Goal: Task Accomplishment & Management: Complete application form

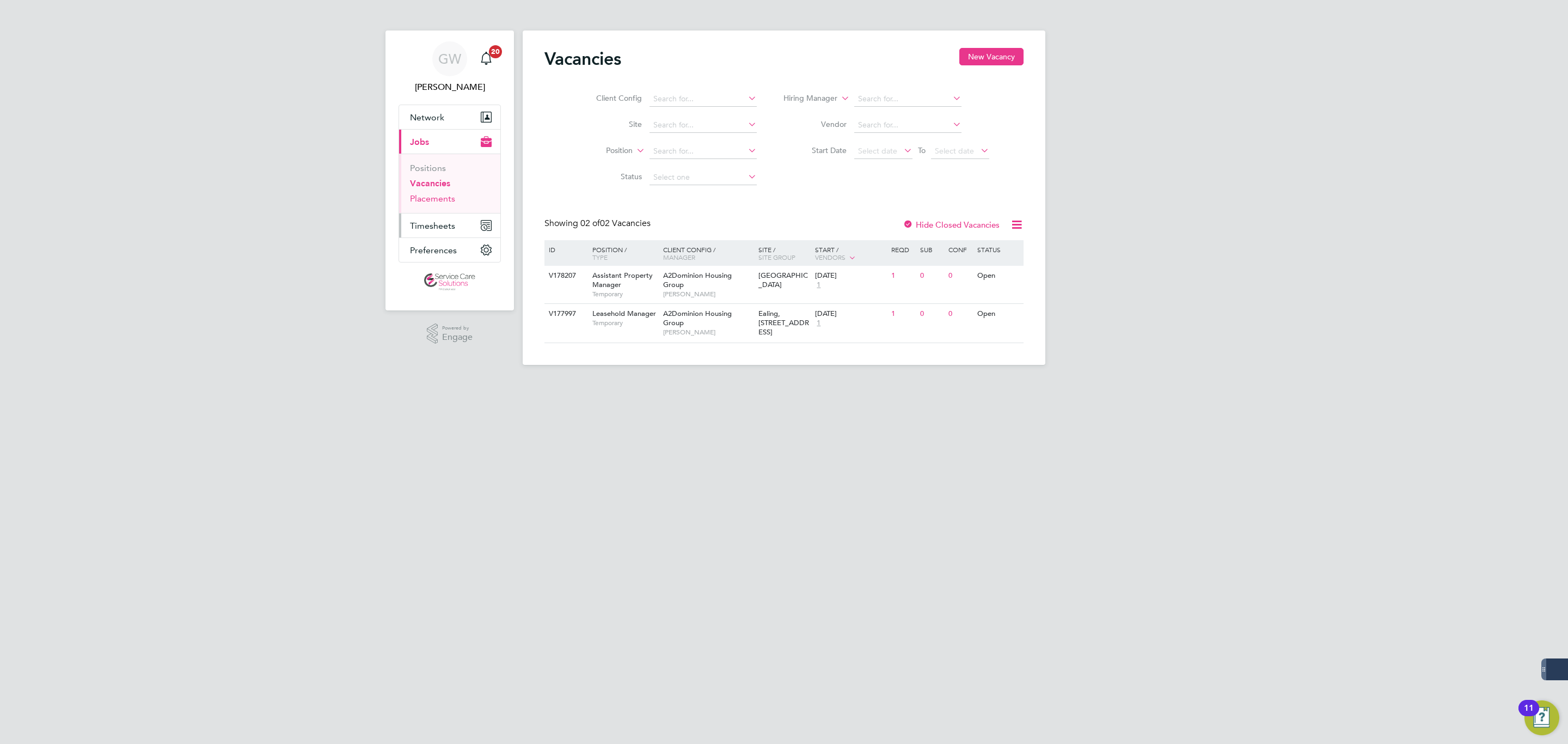
drag, startPoint x: 441, startPoint y: 197, endPoint x: 457, endPoint y: 223, distance: 30.5
click at [441, 197] on link "Placements" at bounding box center [433, 198] width 45 height 10
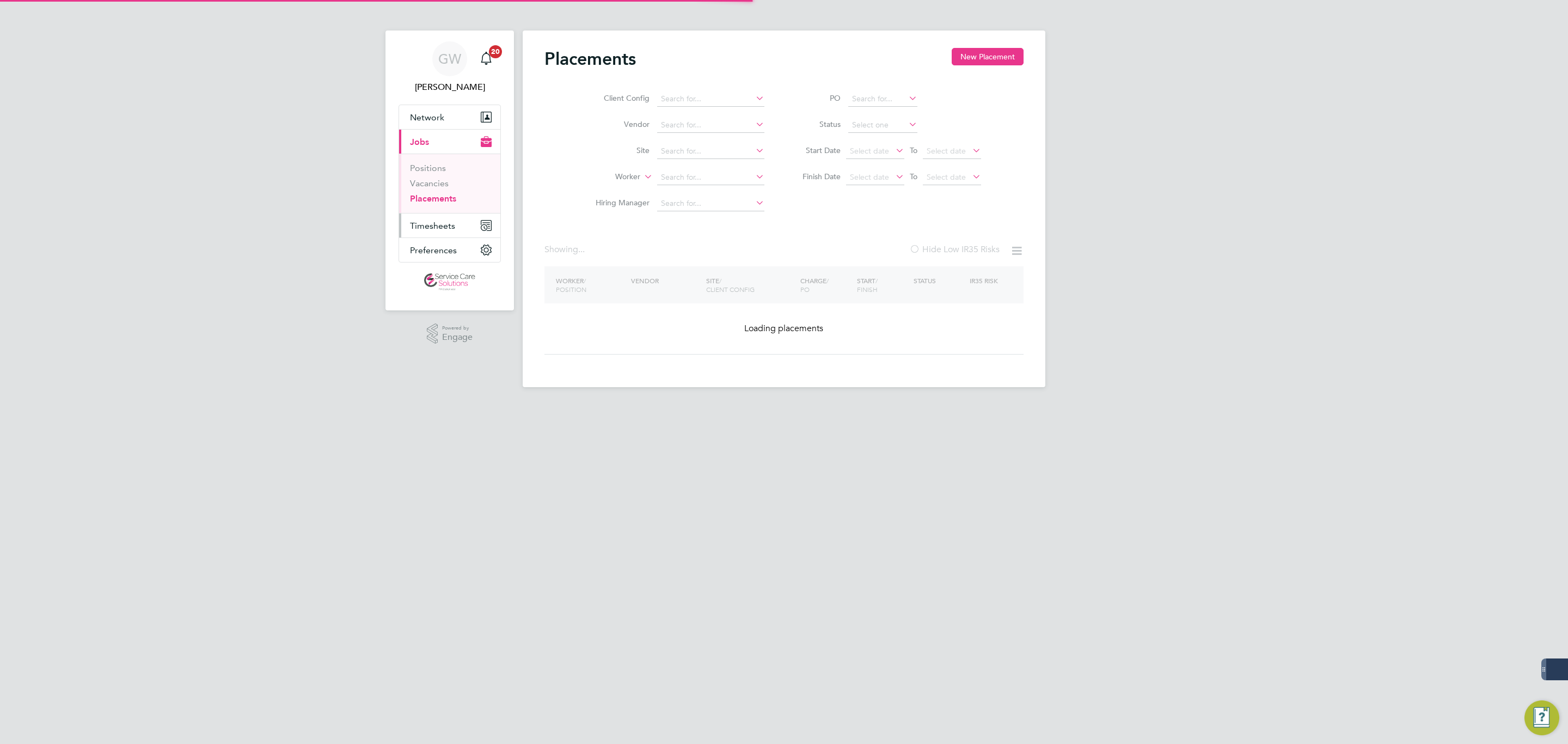
click at [438, 226] on span "Timesheets" at bounding box center [433, 225] width 45 height 10
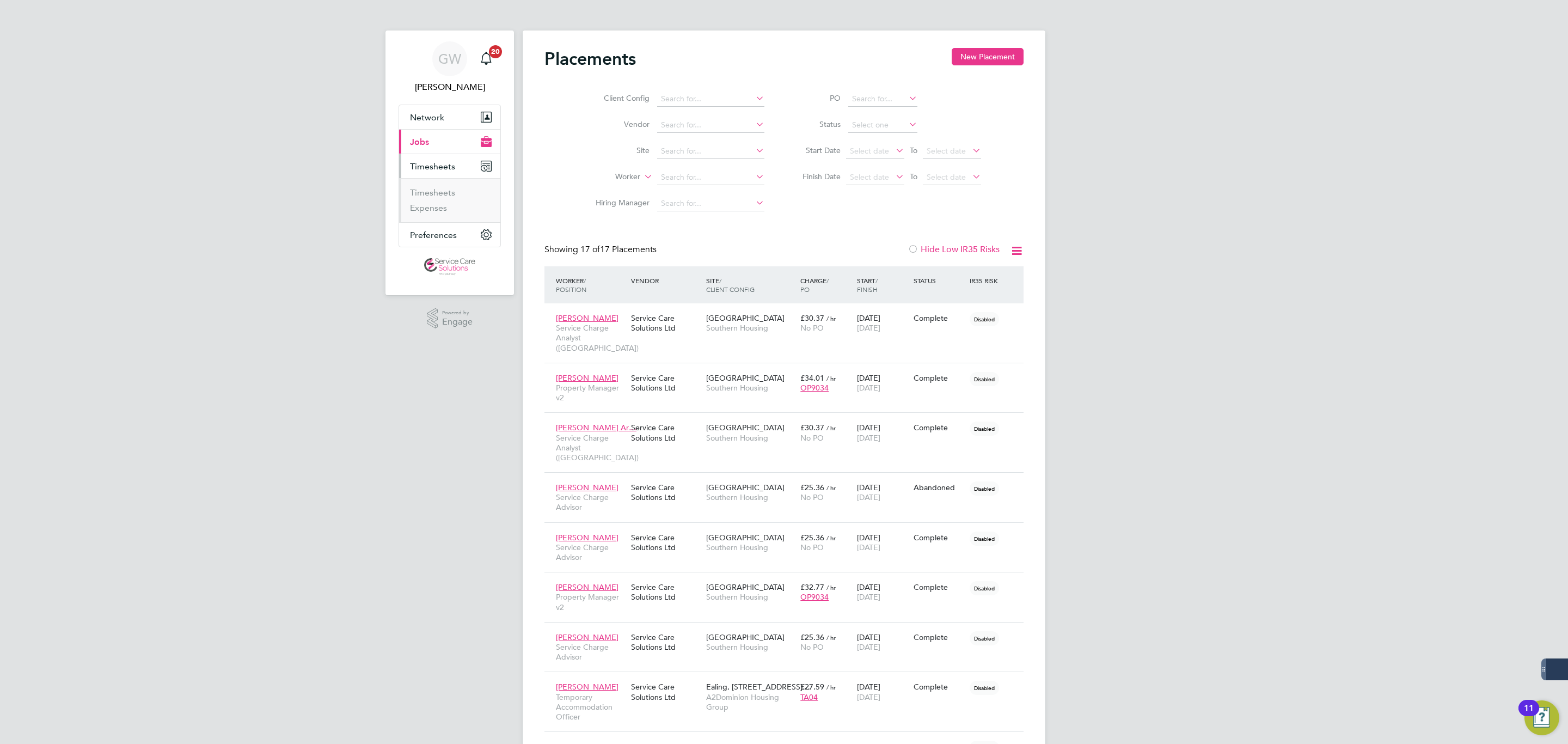
click at [433, 187] on ul "Timesheets Expenses" at bounding box center [450, 200] width 101 height 44
click at [436, 198] on link "Timesheets" at bounding box center [433, 192] width 45 height 10
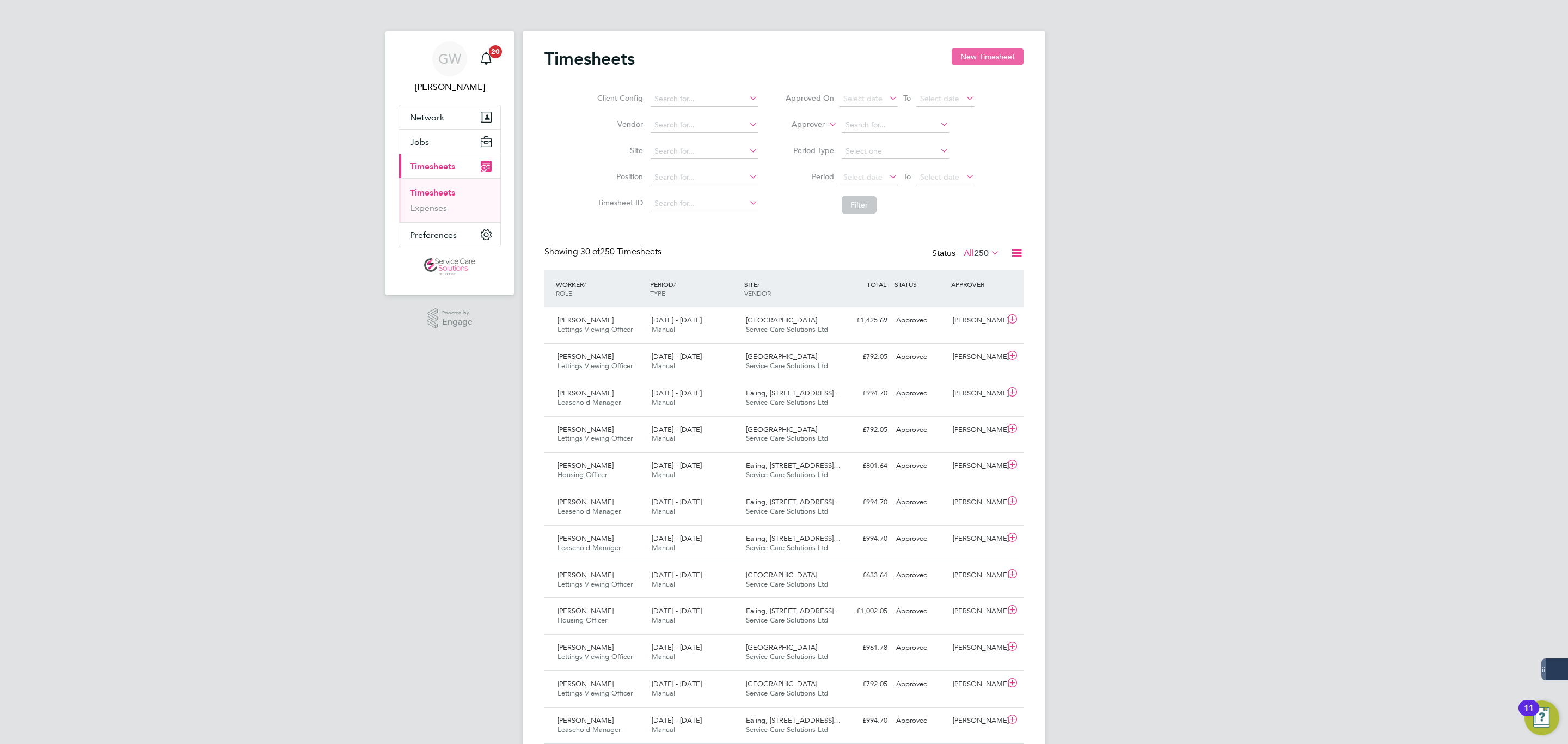
click at [980, 51] on button "New Timesheet" at bounding box center [987, 57] width 72 height 18
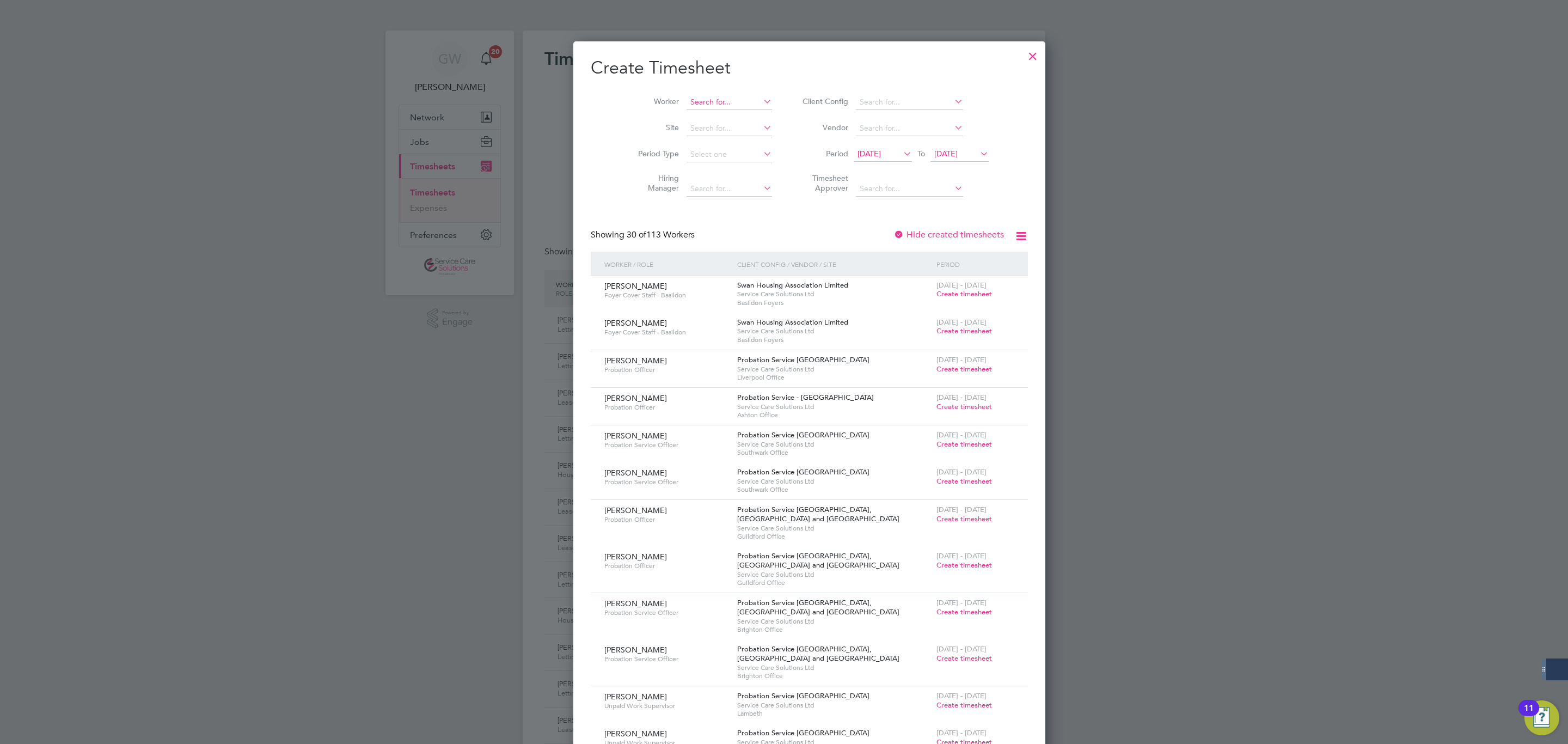
click at [687, 102] on input at bounding box center [729, 102] width 85 height 15
click at [1023, 53] on div at bounding box center [1033, 54] width 19 height 19
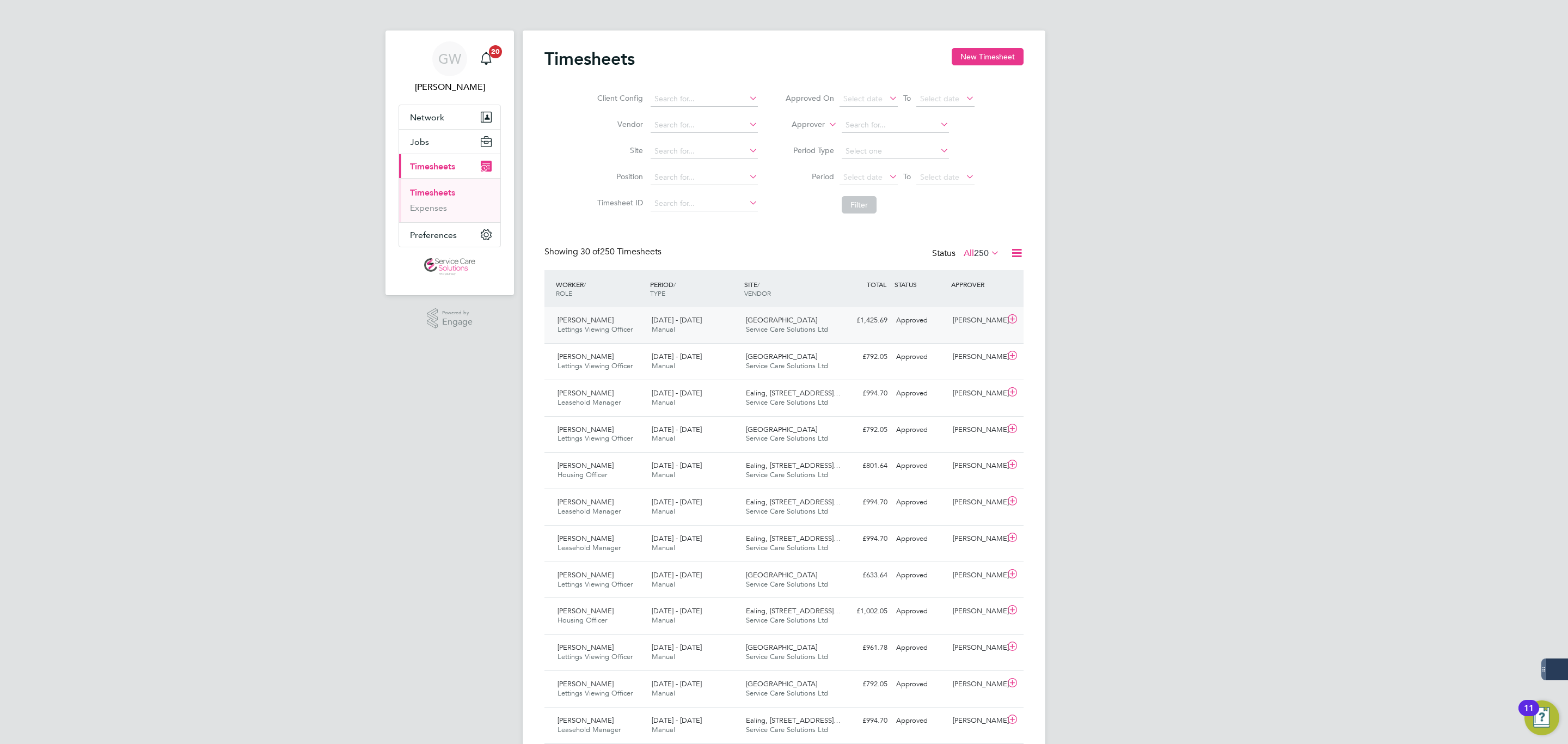
scroll to position [28, 95]
click at [970, 52] on button "New Timesheet" at bounding box center [987, 57] width 72 height 18
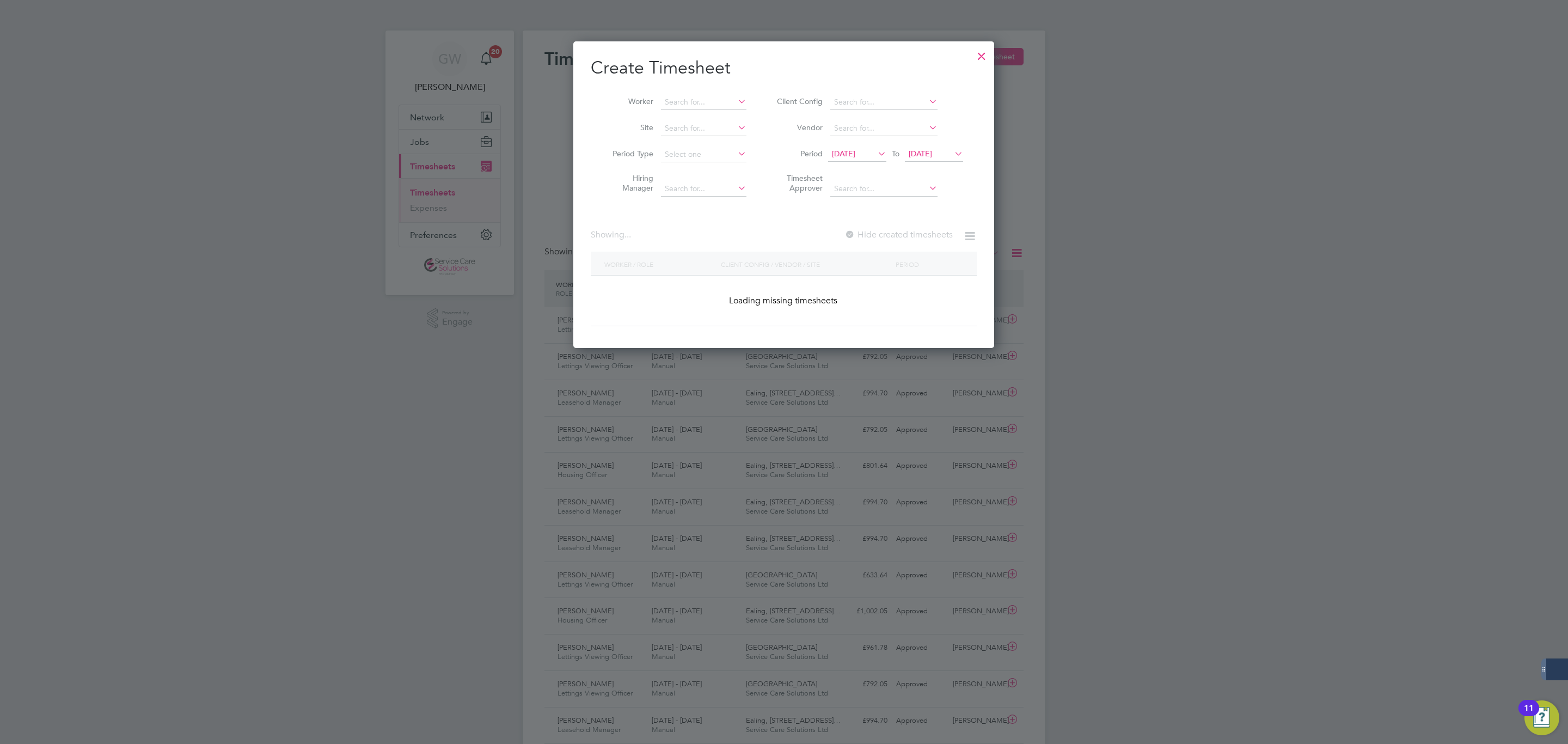
click at [696, 85] on div "Worker Site Period Type Hiring Manager Client Config Vendor Period [DATE] To [D…" at bounding box center [783, 143] width 386 height 118
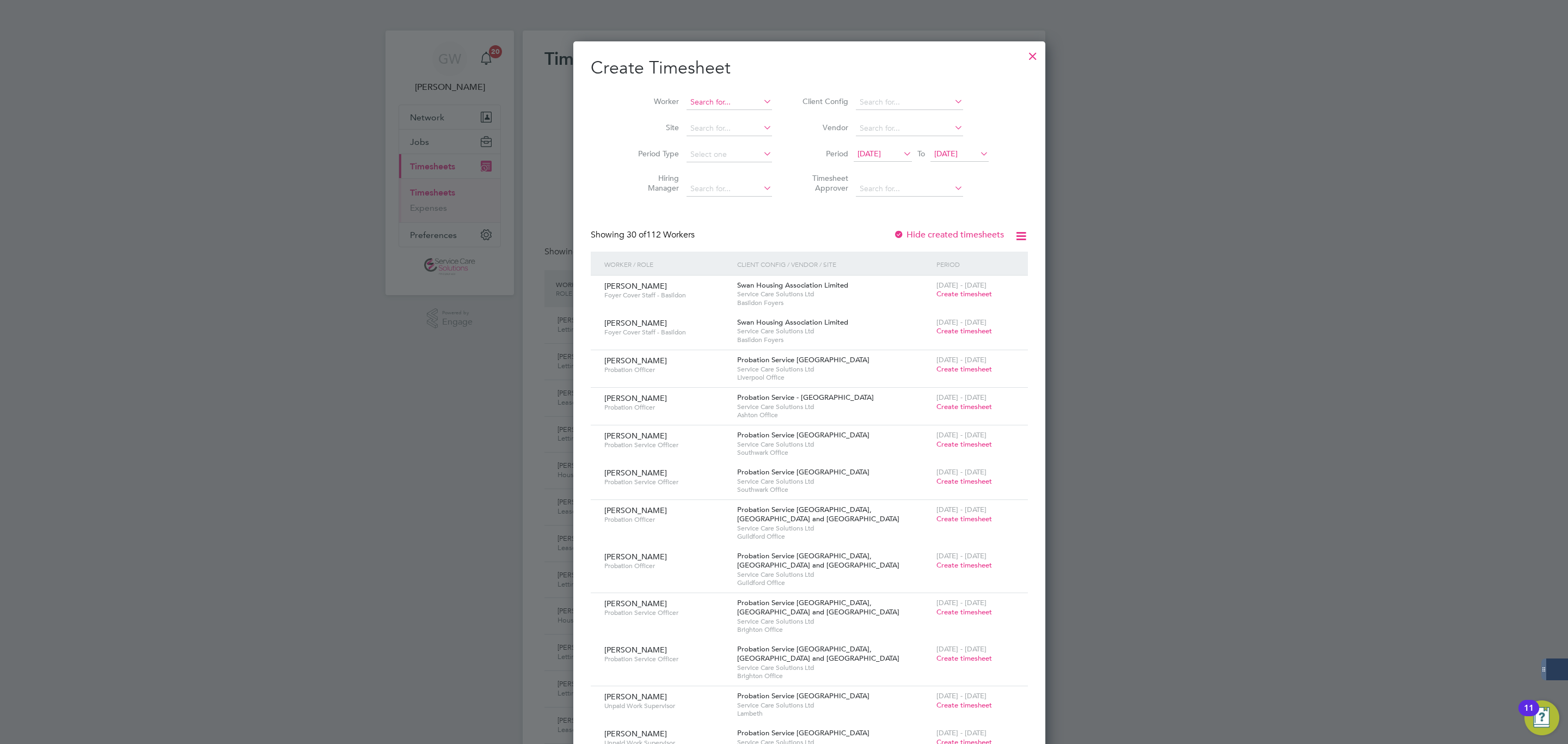
click at [695, 99] on input at bounding box center [729, 102] width 85 height 15
click at [703, 110] on li "[PERSON_NAME]" at bounding box center [710, 118] width 99 height 15
type input "[PERSON_NAME]"
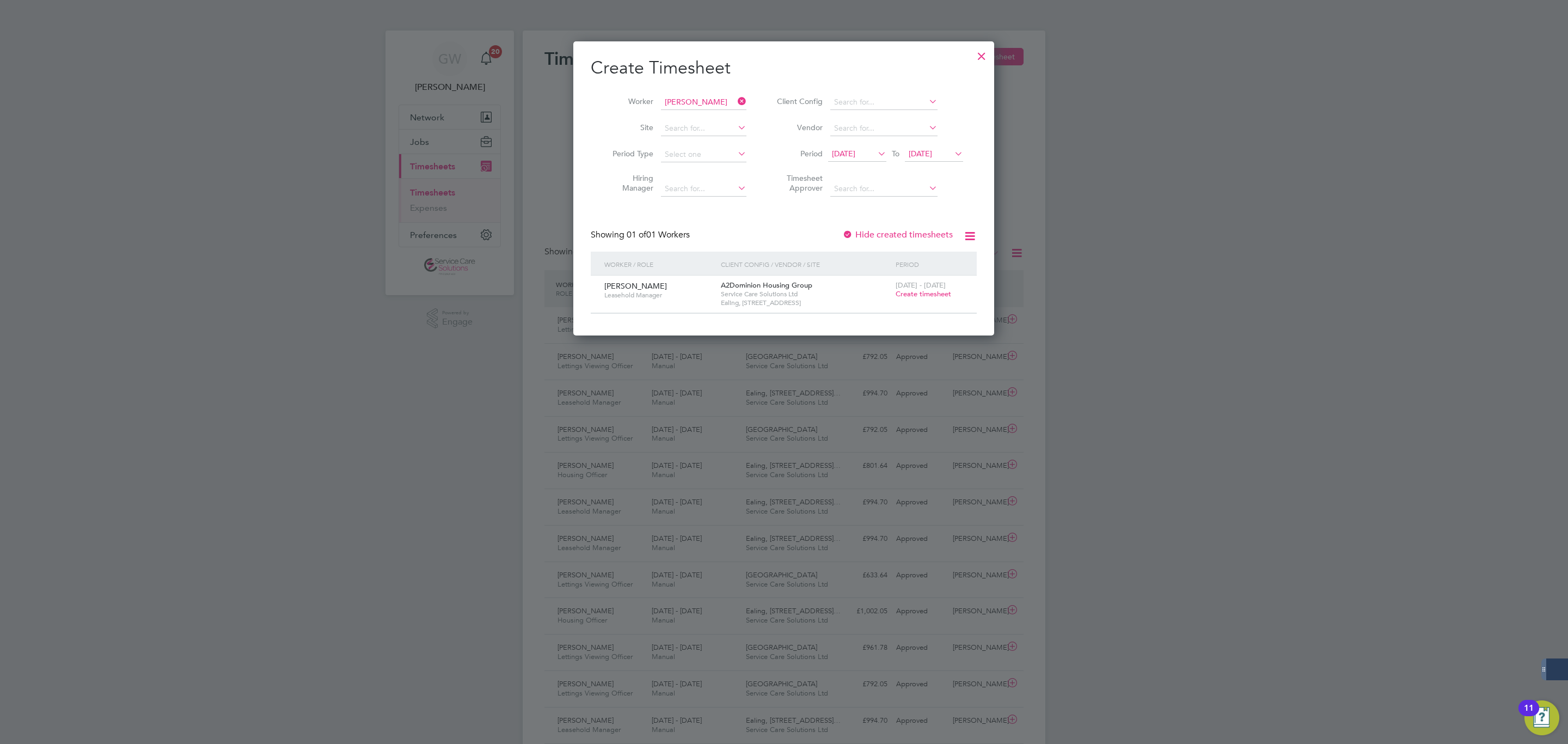
click at [931, 296] on span "Create timesheet" at bounding box center [923, 293] width 55 height 9
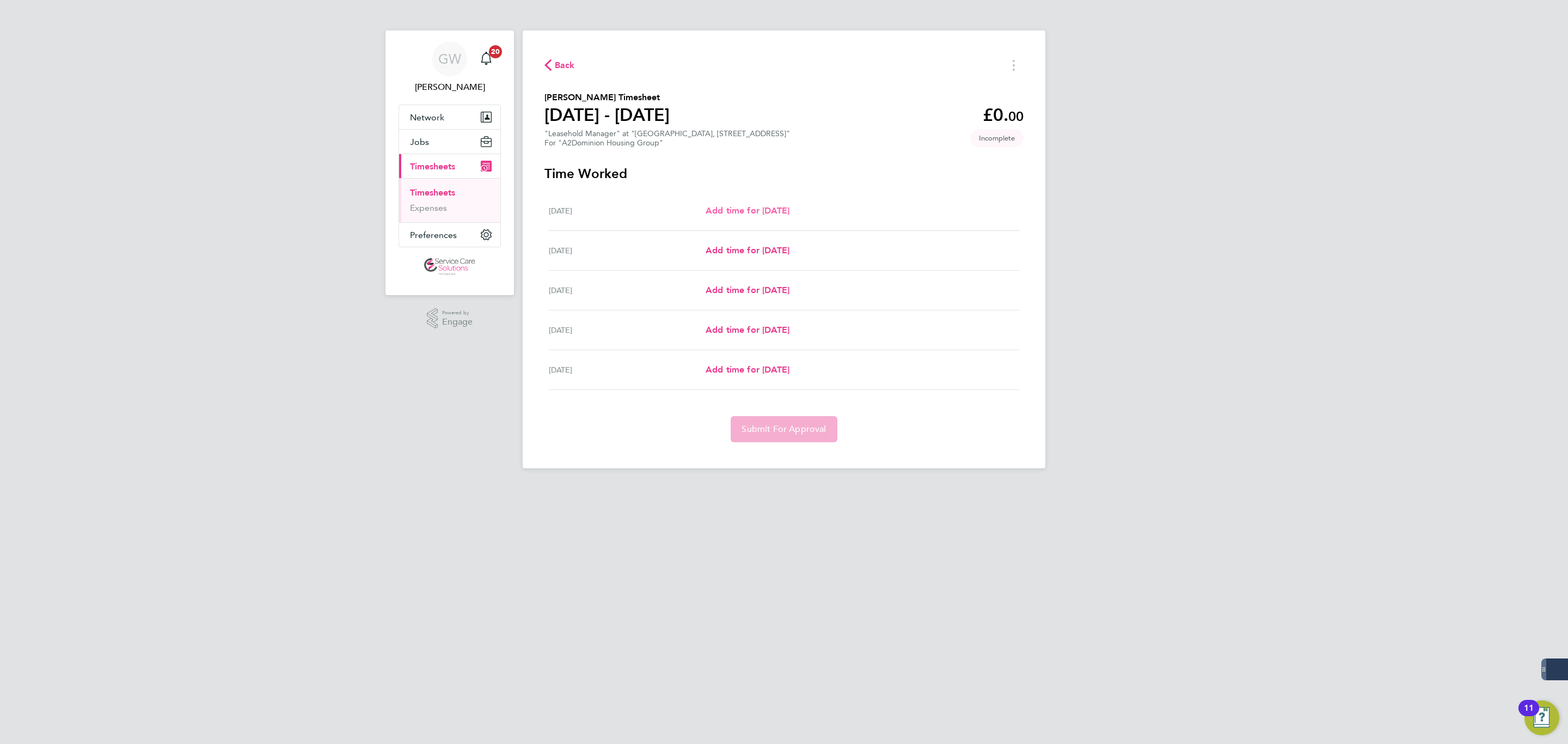
click at [778, 206] on span "Add time for [DATE]" at bounding box center [747, 210] width 84 height 10
select select "30"
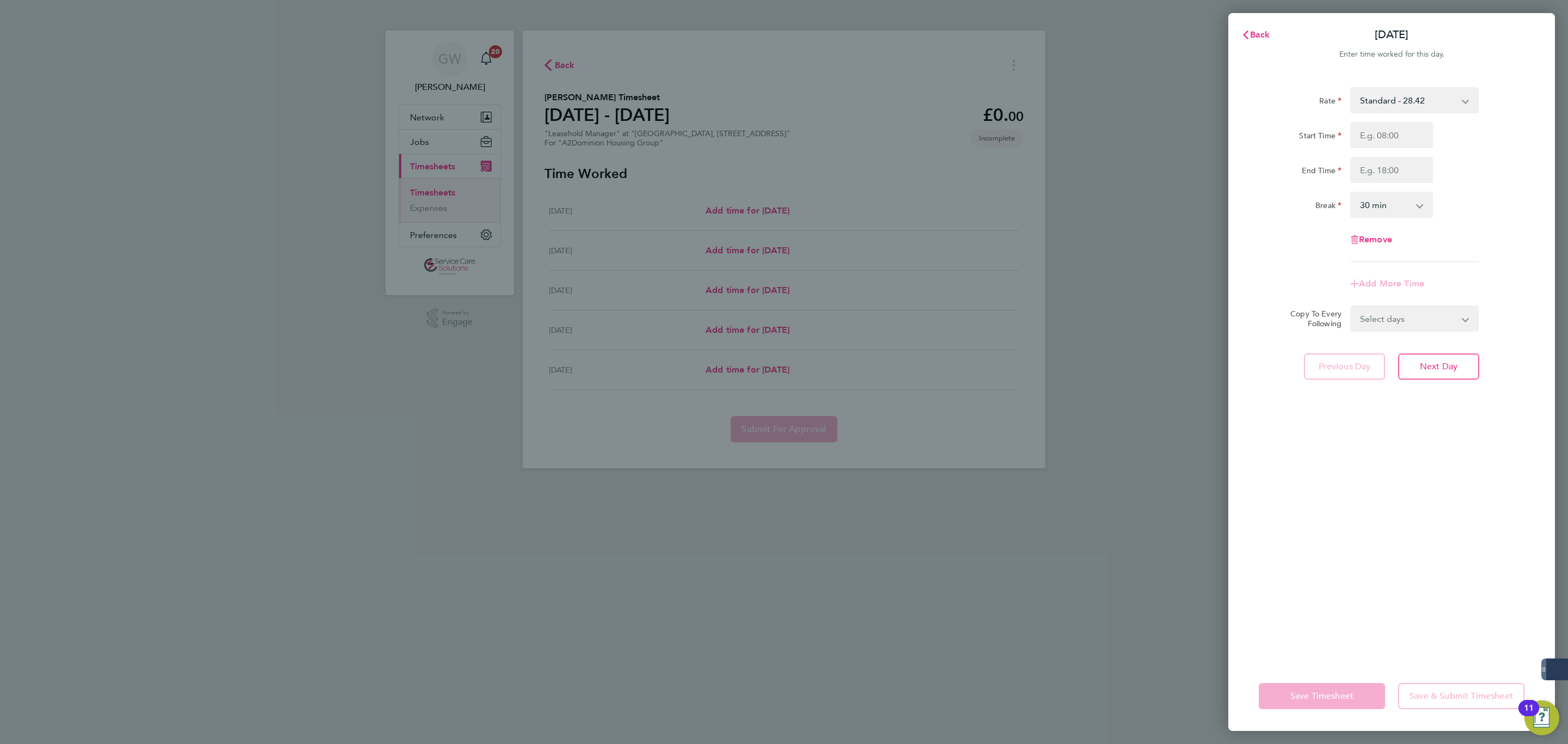
click at [1395, 111] on select "Standard - 28.42" at bounding box center [1408, 100] width 113 height 24
click at [1384, 138] on input "Start Time" at bounding box center [1391, 135] width 83 height 26
type input "09:00"
click at [1381, 167] on input "End Time" at bounding box center [1391, 170] width 83 height 26
type input "17:00"
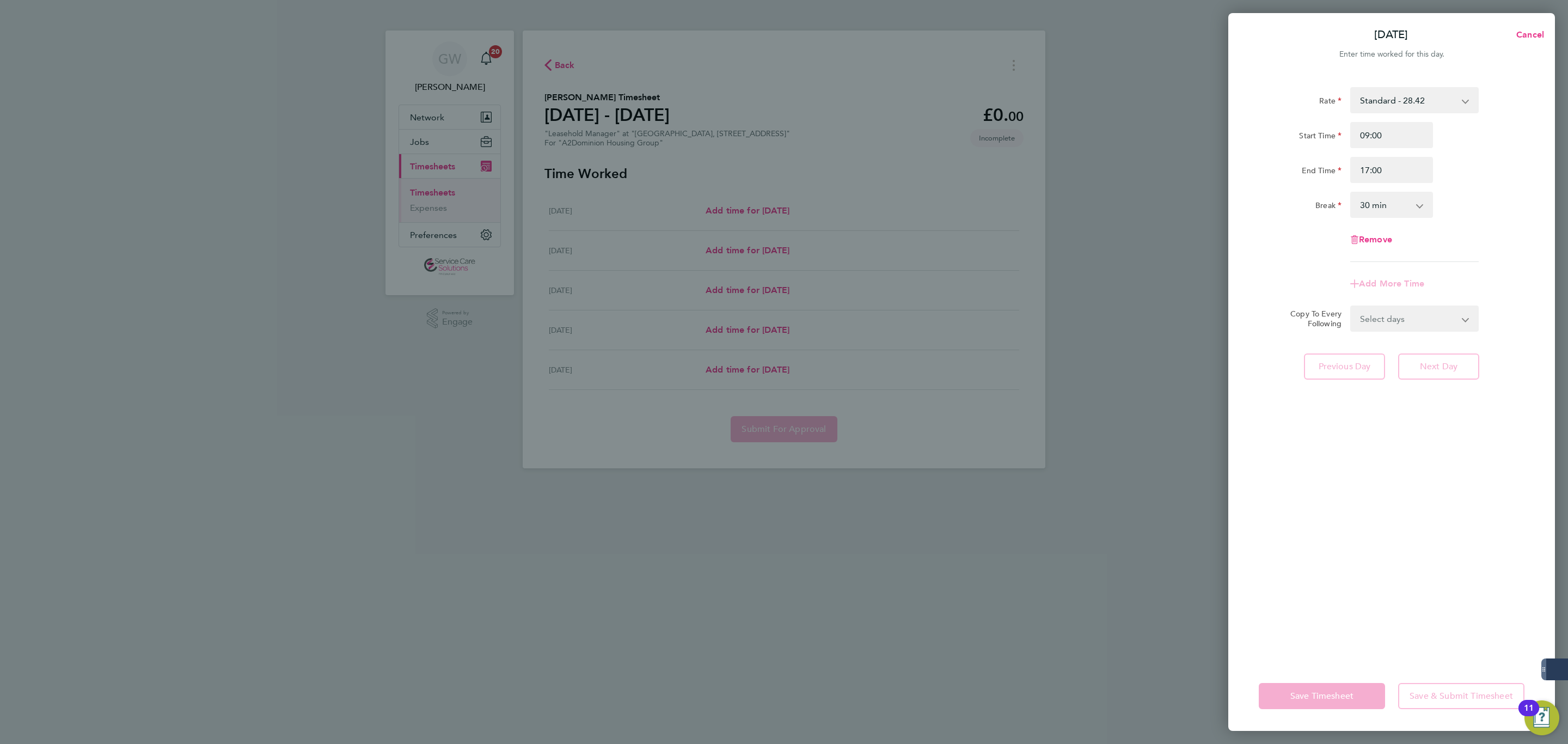
click at [1393, 214] on select "0 min 15 min 30 min 45 min 60 min 75 min 90 min" at bounding box center [1385, 205] width 68 height 24
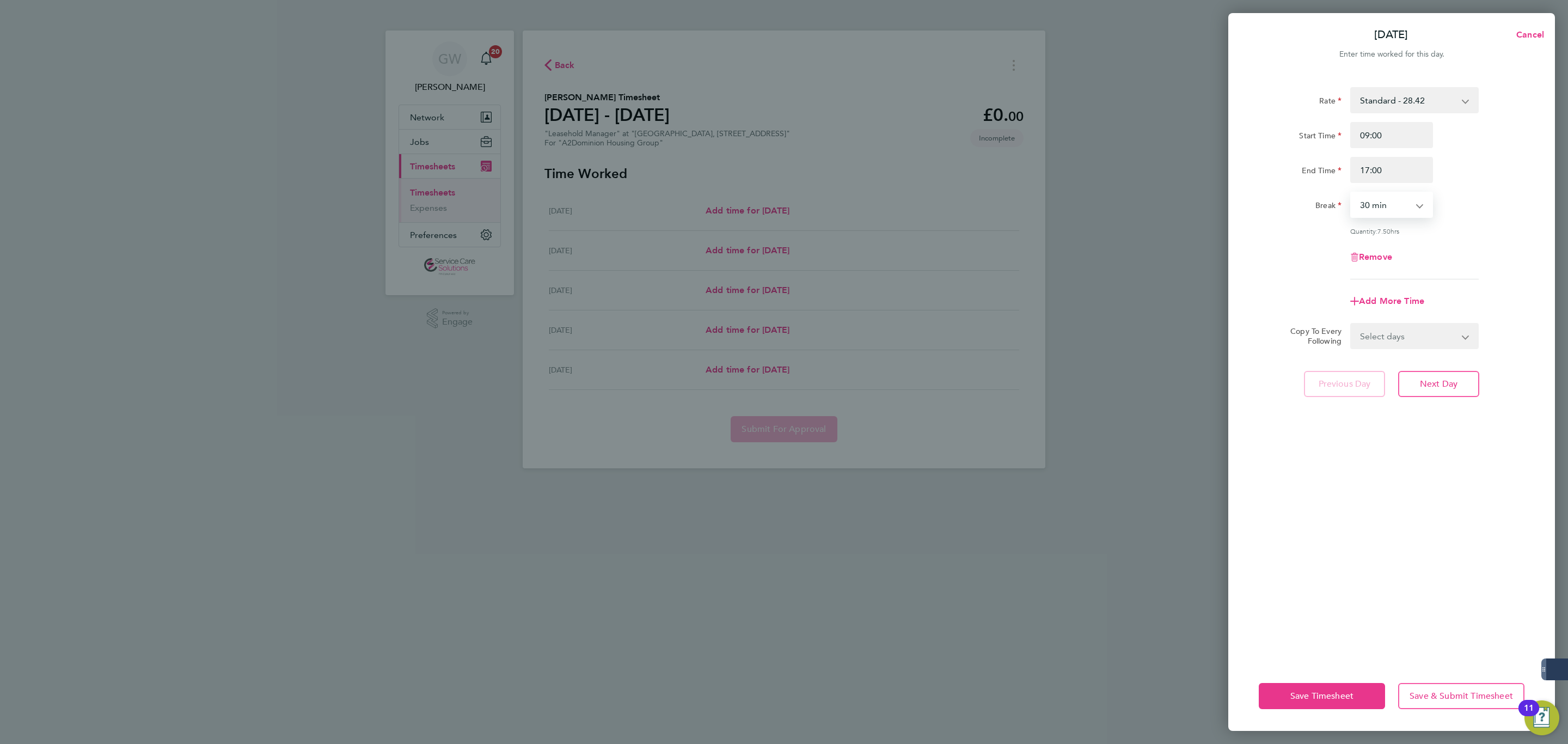
select select "60"
click at [1351, 193] on select "0 min 15 min 30 min 45 min 60 min 75 min 90 min" at bounding box center [1385, 205] width 68 height 24
click at [1387, 330] on select "Select days Day [DATE] [DATE] [DATE] [DATE]" at bounding box center [1409, 335] width 114 height 24
click at [1282, 461] on div "Rate Standard - 28.42 Start Time 09:00 End Time 17:00 Break 0 min 15 min 30 min…" at bounding box center [1391, 368] width 327 height 587
click at [1384, 330] on select "Select days Day [DATE] [DATE] [DATE] [DATE]" at bounding box center [1409, 335] width 114 height 24
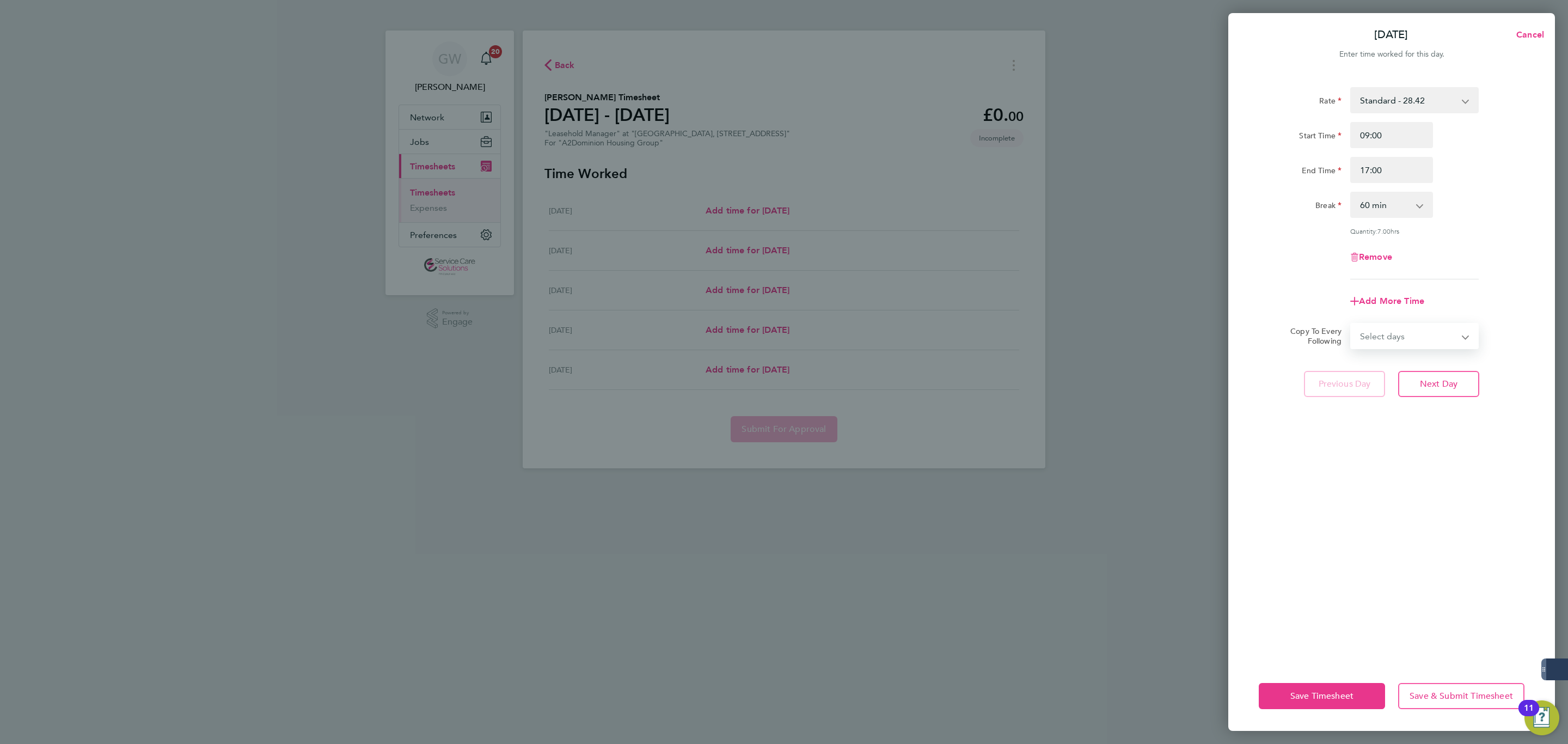
select select "DAY"
click at [1351, 324] on select "Select days Day [DATE] [DATE] [DATE] [DATE]" at bounding box center [1409, 335] width 114 height 24
select select "[DATE]"
click at [1441, 703] on button "Save & Submit Timesheet" at bounding box center [1461, 696] width 127 height 26
